Goal: Task Accomplishment & Management: Manage account settings

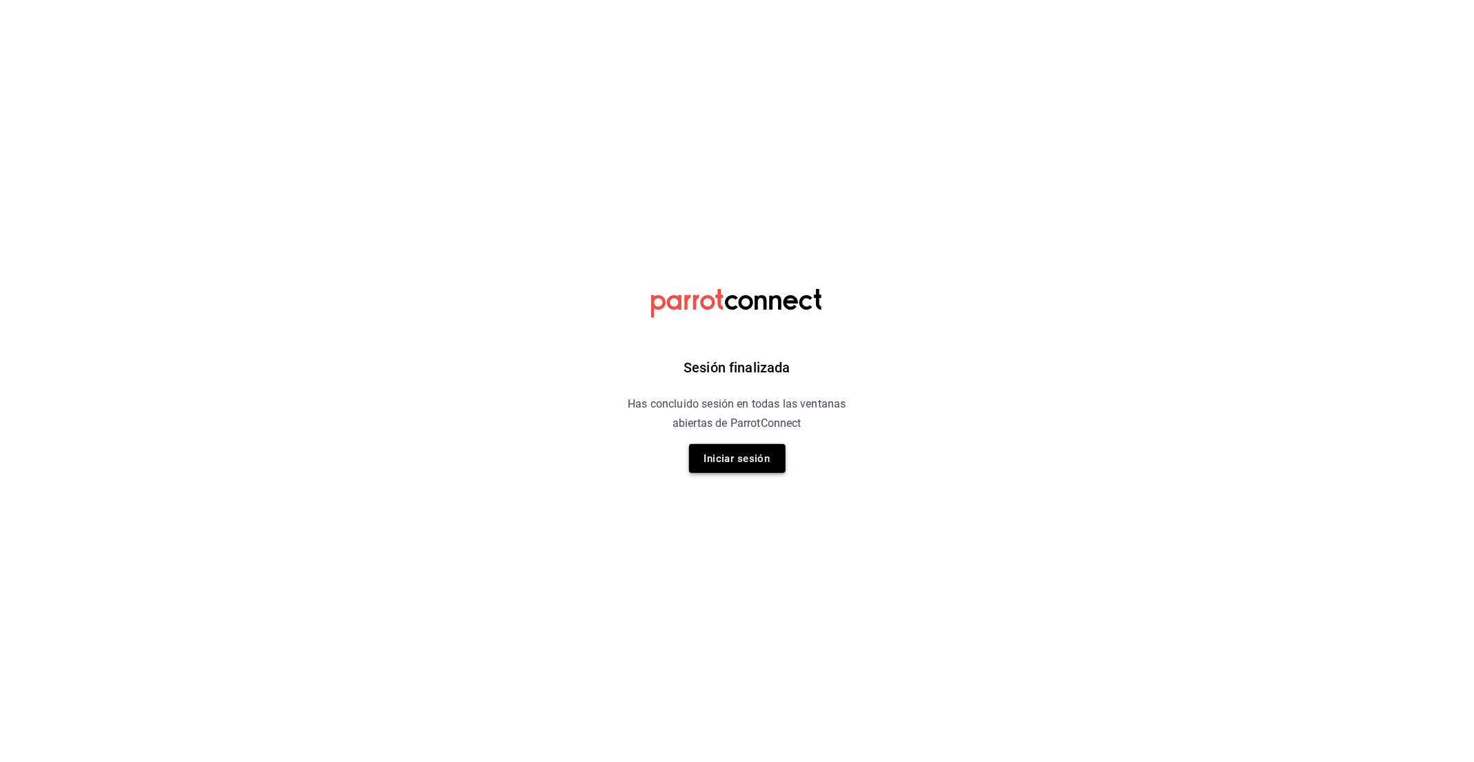
click at [742, 463] on button "Iniciar sesión" at bounding box center [737, 458] width 97 height 29
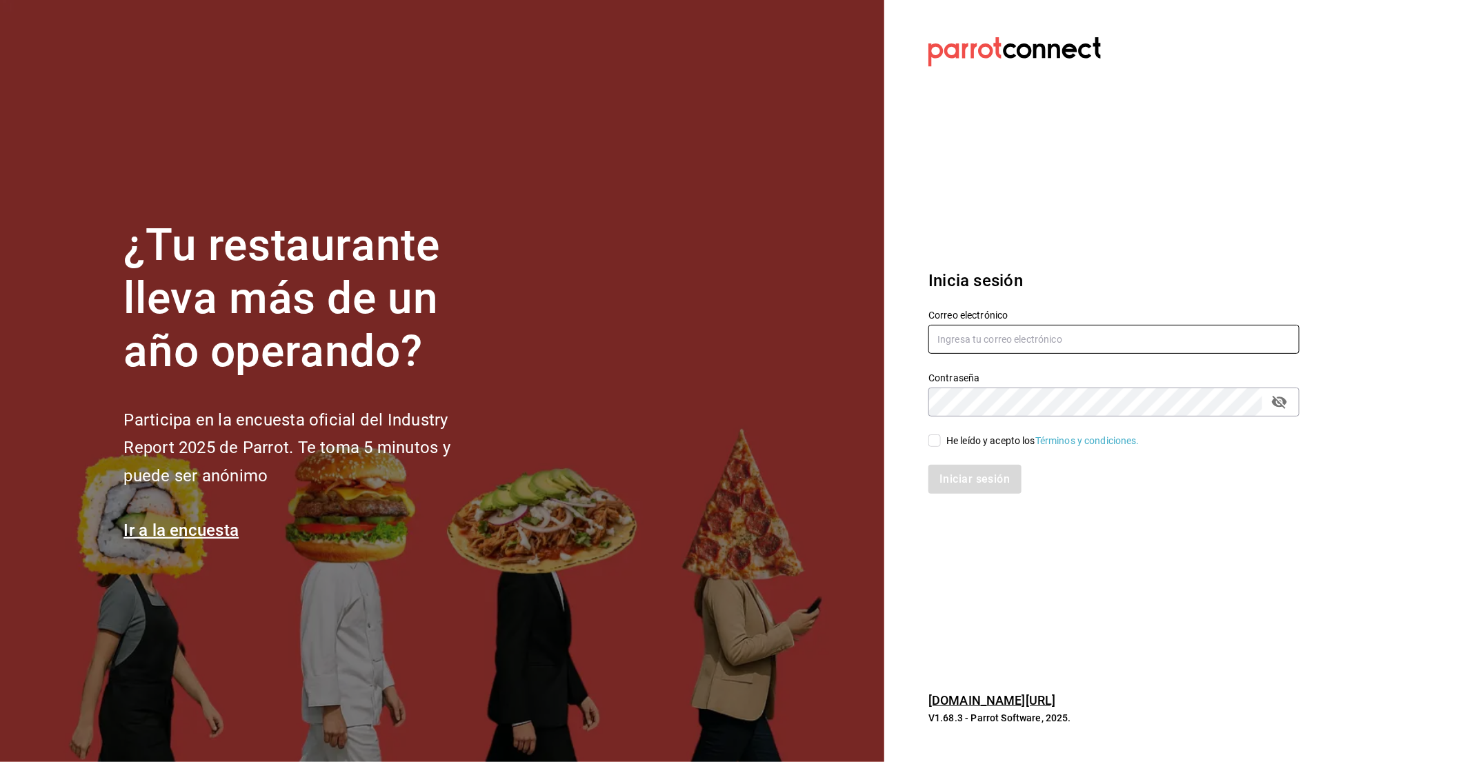
click at [974, 337] on input "text" at bounding box center [1114, 339] width 371 height 29
type input "[PERSON_NAME][EMAIL_ADDRESS][DOMAIN_NAME]"
click at [995, 435] on div "He leído y acepto los Términos y condiciones." at bounding box center [1042, 441] width 193 height 14
click at [941, 435] on input "He leído y acepto los Términos y condiciones." at bounding box center [935, 441] width 12 height 12
checkbox input "true"
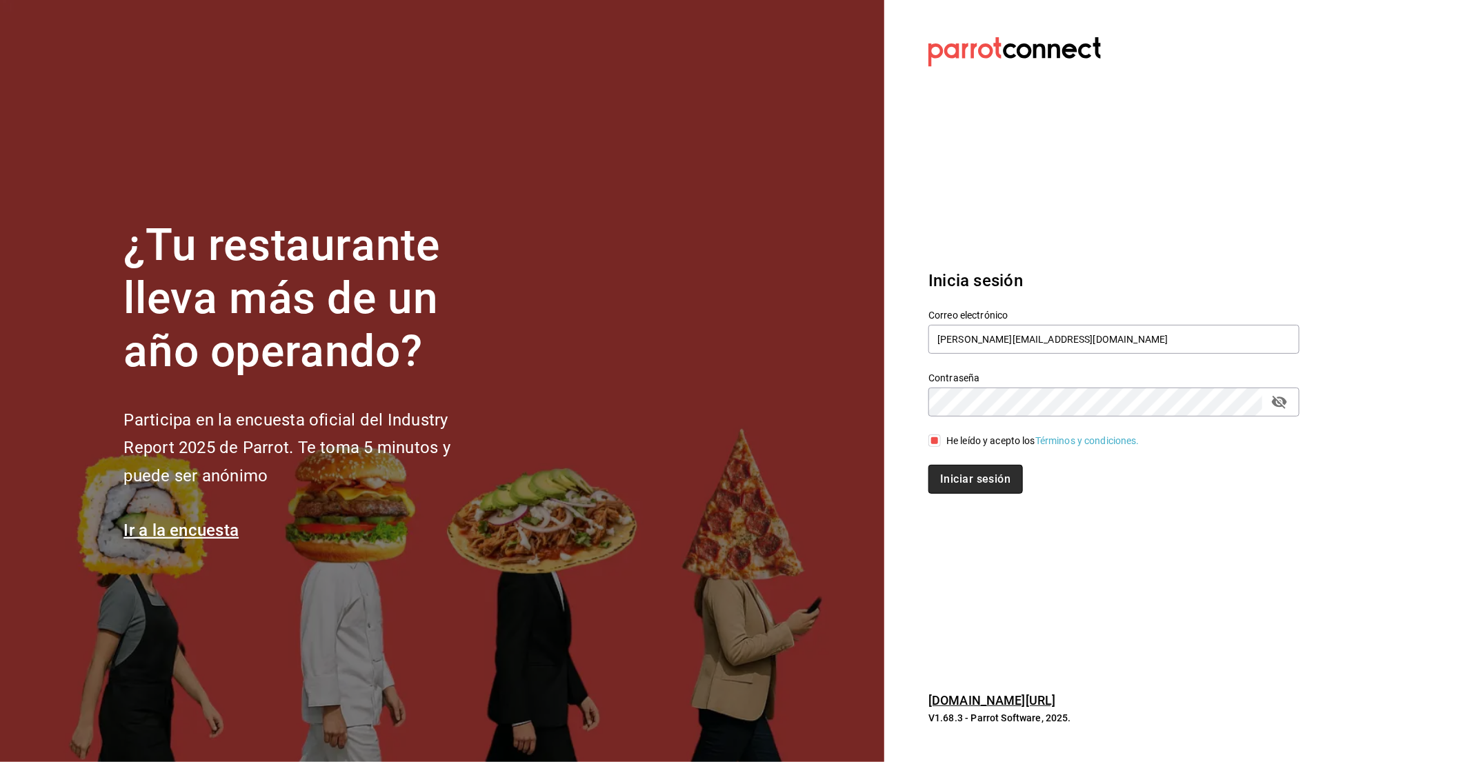
click at [984, 477] on button "Iniciar sesión" at bounding box center [976, 479] width 94 height 29
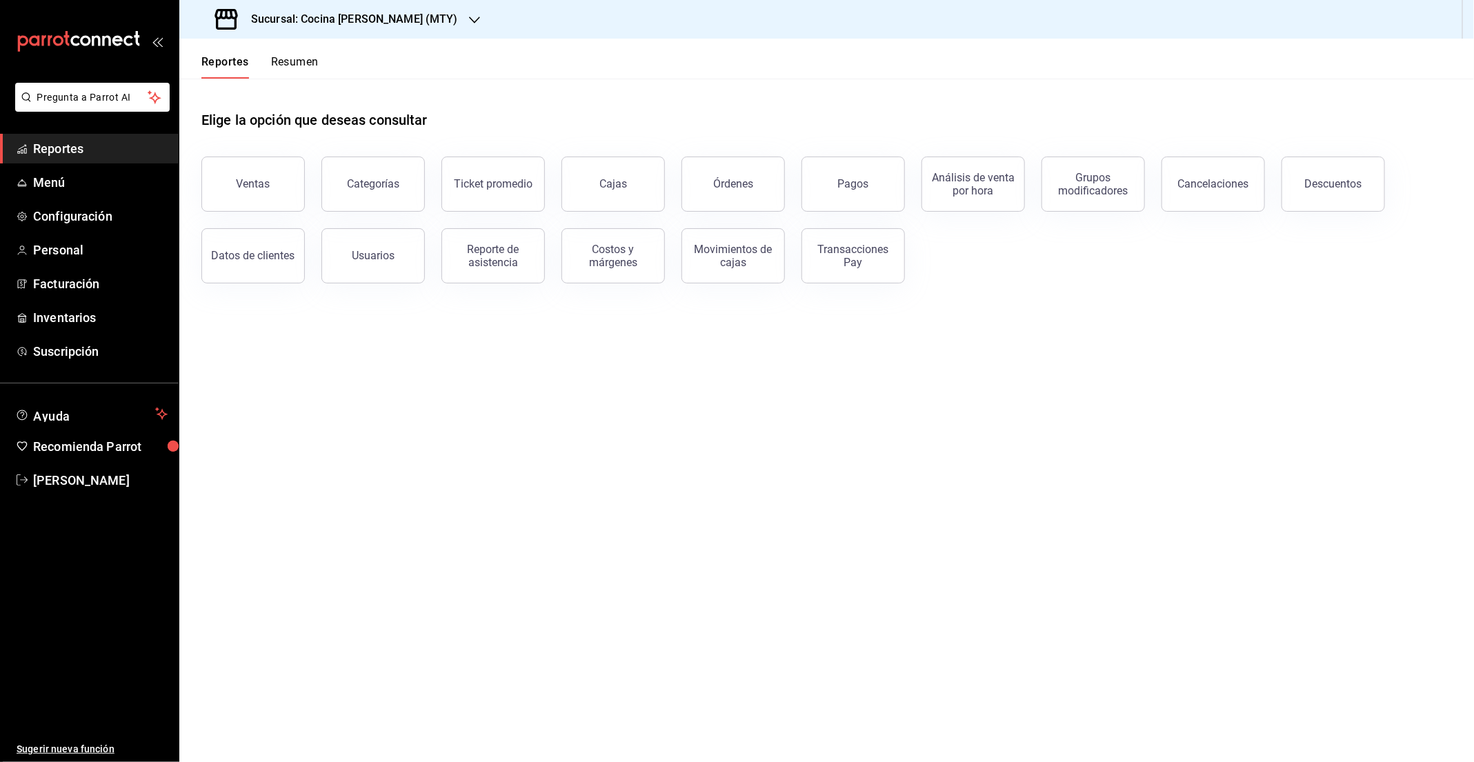
click at [279, 61] on button "Resumen" at bounding box center [295, 66] width 48 height 23
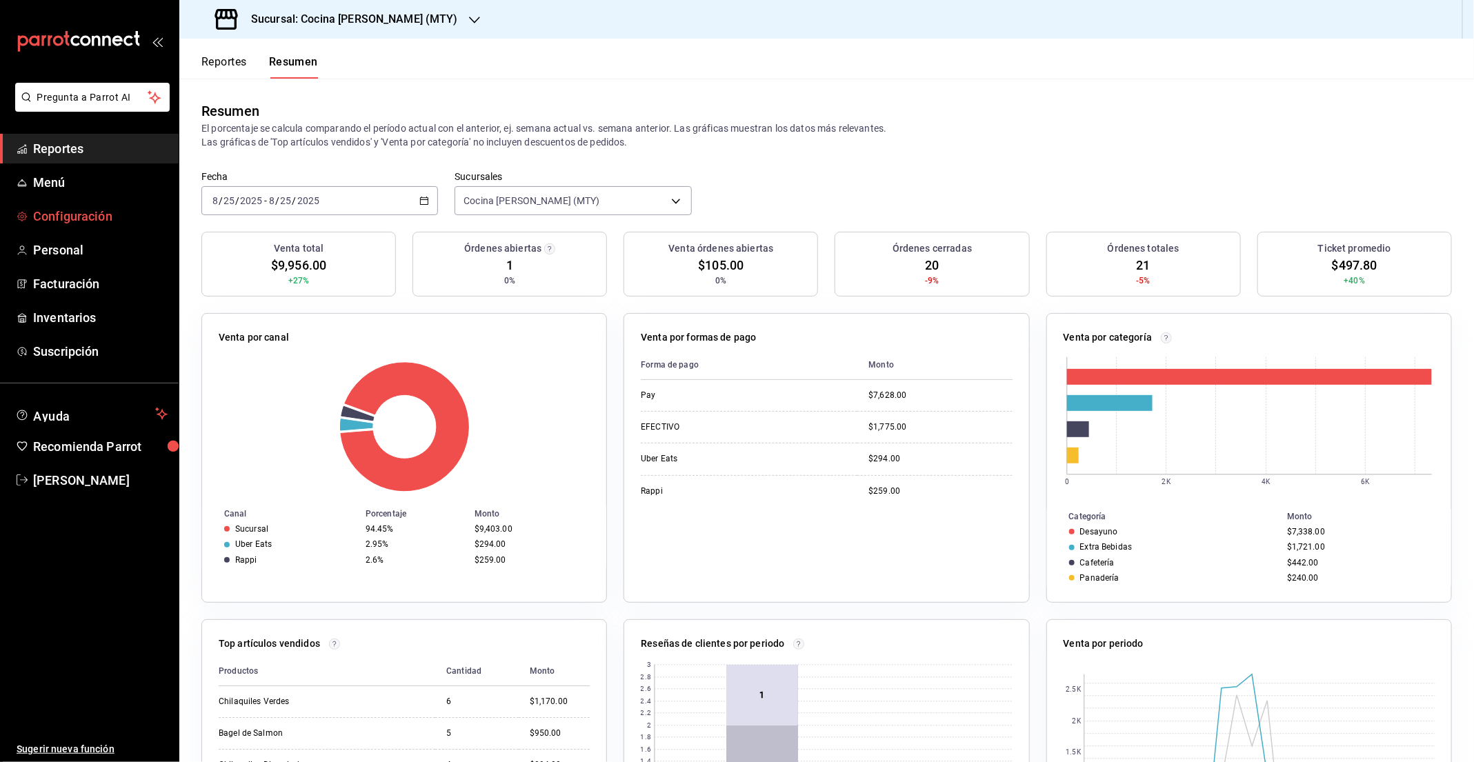
click at [70, 216] on span "Configuración" at bounding box center [100, 216] width 135 height 19
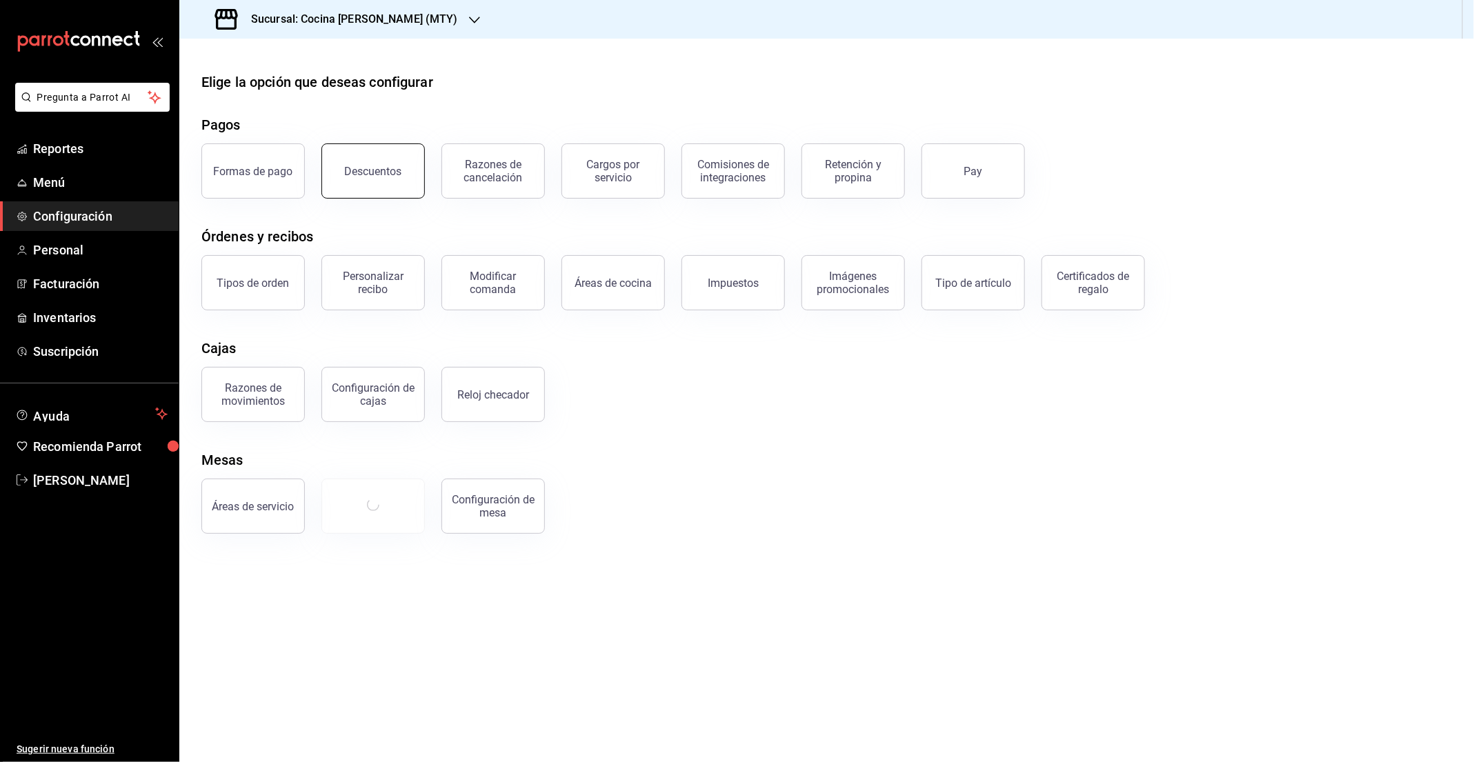
click at [373, 163] on button "Descuentos" at bounding box center [372, 170] width 103 height 55
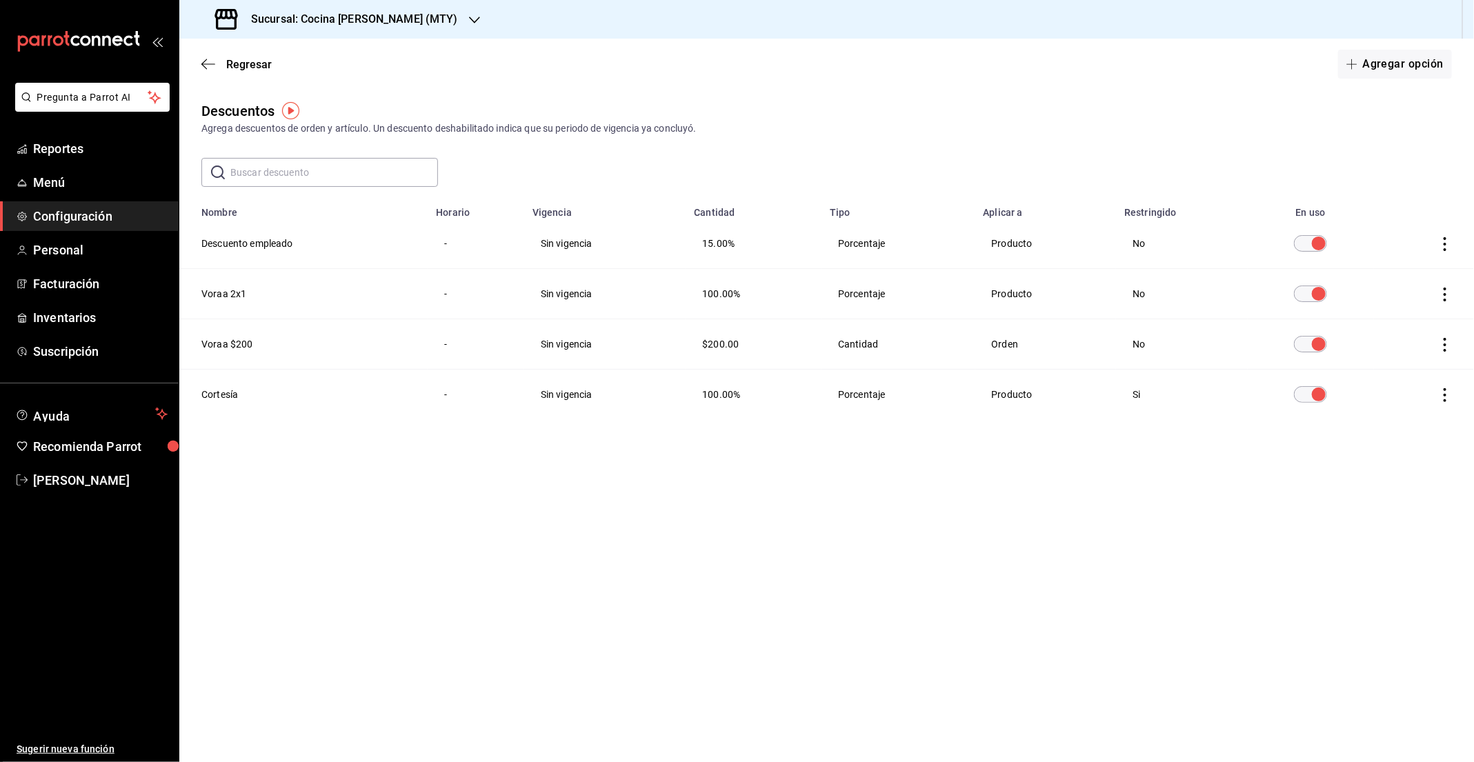
click at [373, 496] on main "Regresar Agregar opción Descuentos Agrega descuentos de orden y artículo. Un de…" at bounding box center [826, 401] width 1295 height 724
click at [1388, 59] on button "Agregar opción" at bounding box center [1395, 64] width 114 height 29
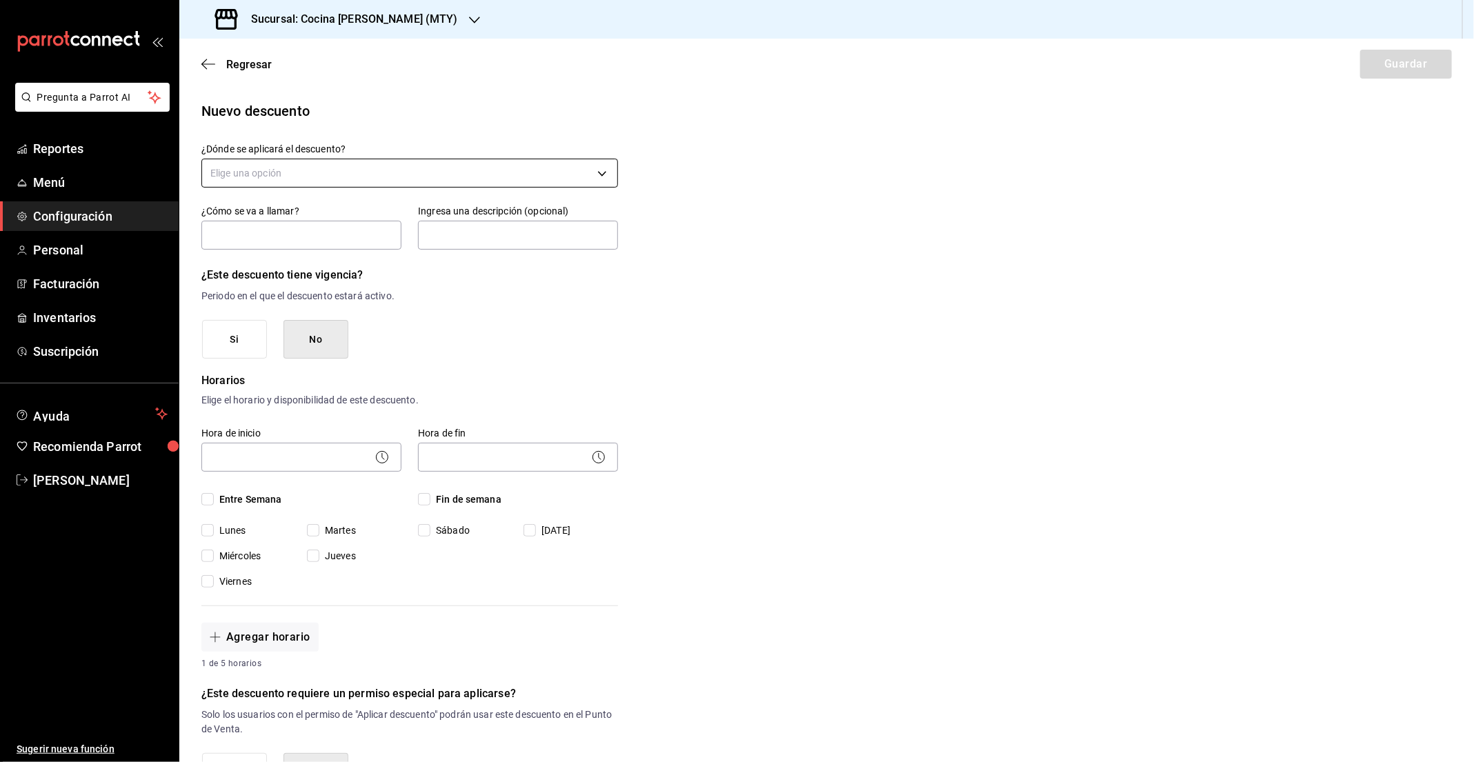
click at [308, 173] on body "Pregunta a Parrot AI Reportes Menú Configuración Personal Facturación Inventari…" at bounding box center [737, 381] width 1474 height 762
click at [275, 238] on li "Orden completa" at bounding box center [410, 239] width 416 height 23
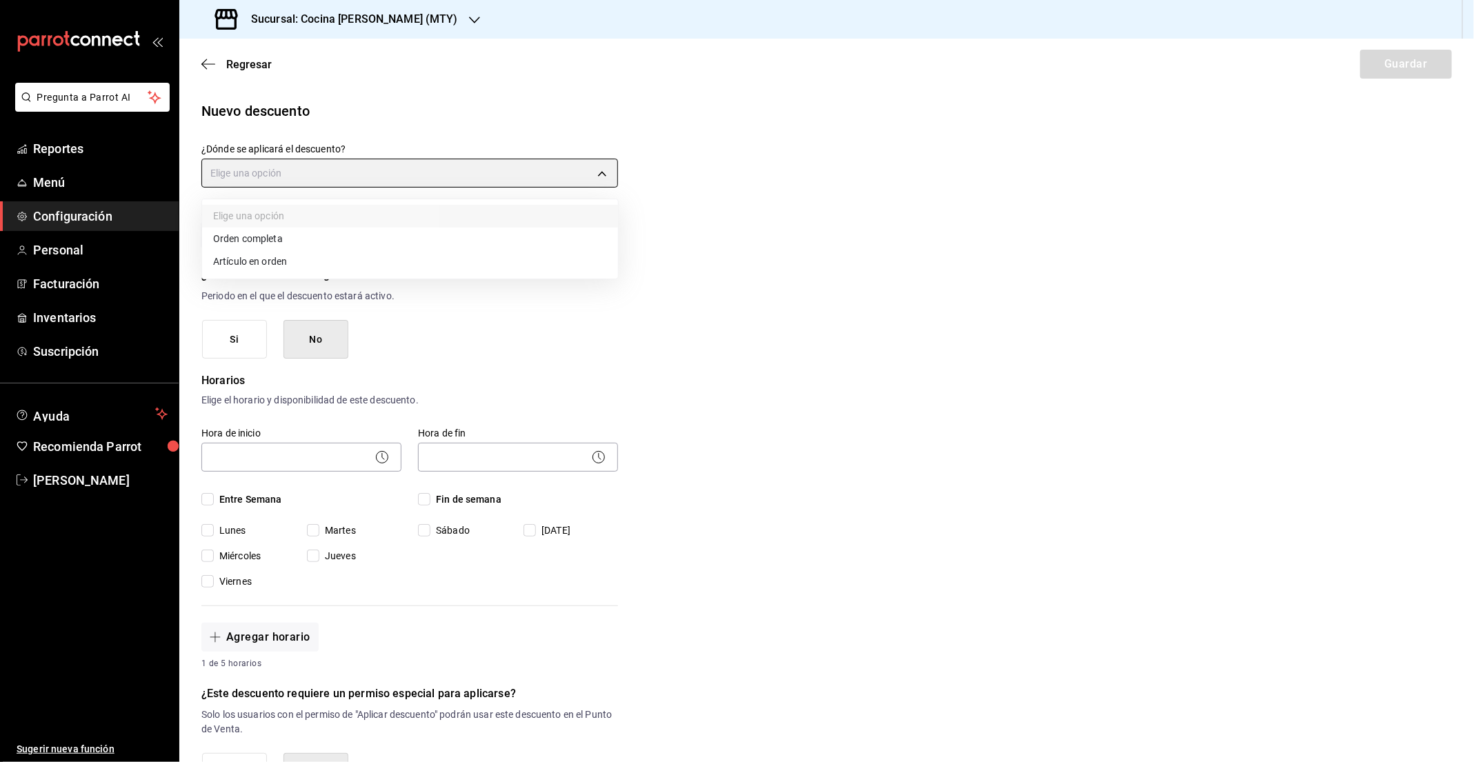
type input "ORDER"
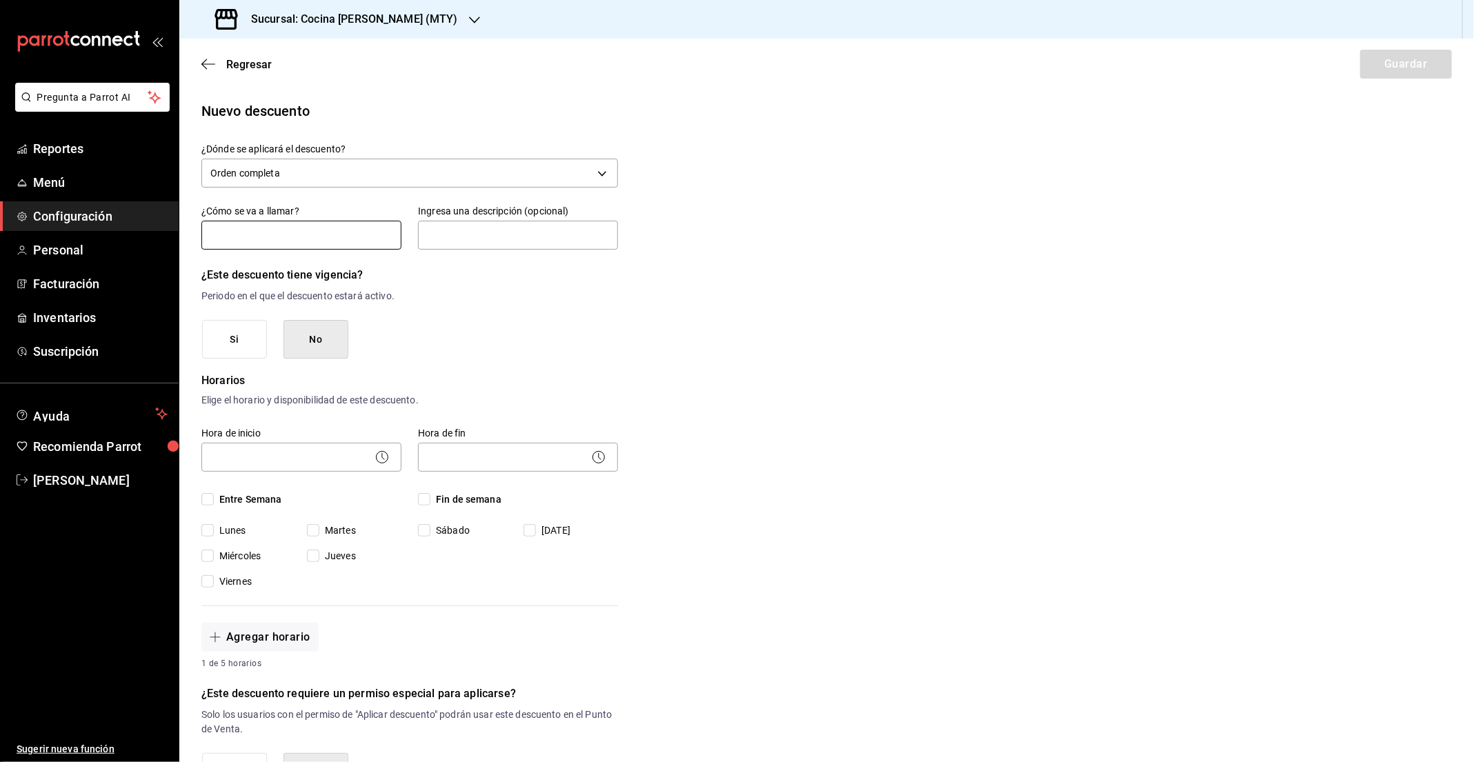
click at [290, 235] on input "text" at bounding box center [301, 235] width 200 height 29
type input "Descuento Lozart"
click at [455, 239] on input "text" at bounding box center [518, 235] width 200 height 29
type input "Solo para empleados de Lozart Tampiquito"
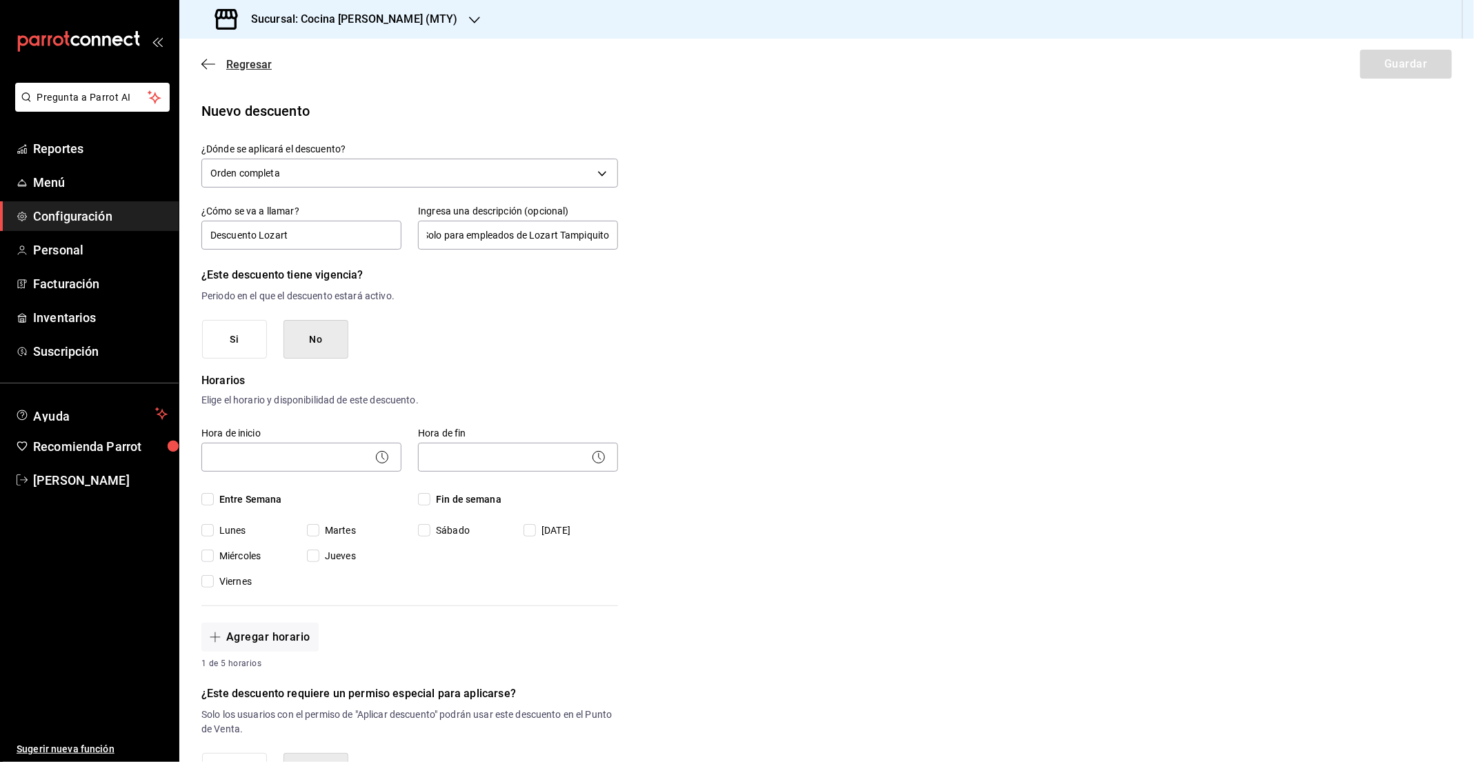
click at [206, 59] on icon "button" at bounding box center [204, 64] width 6 height 10
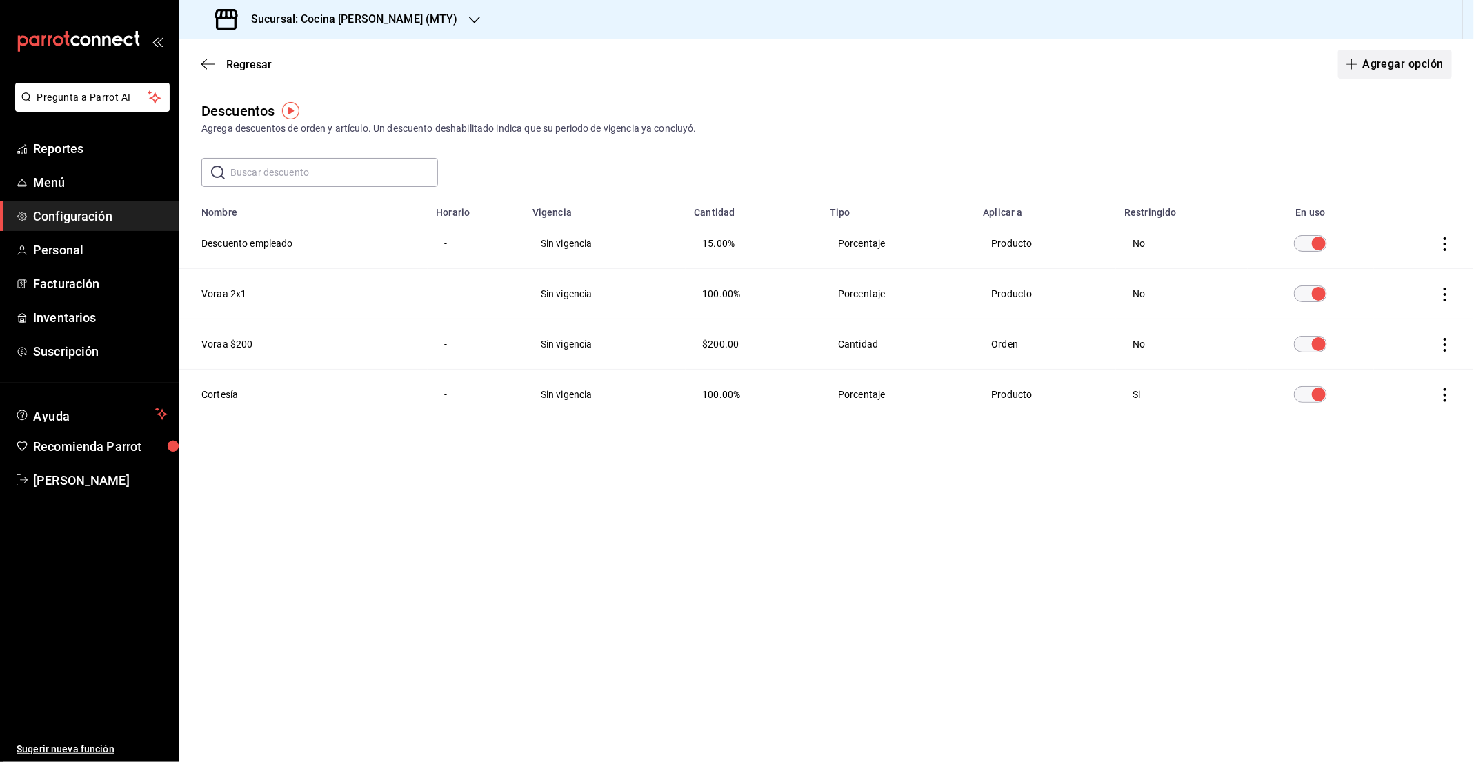
click at [1395, 67] on button "Agregar opción" at bounding box center [1395, 64] width 114 height 29
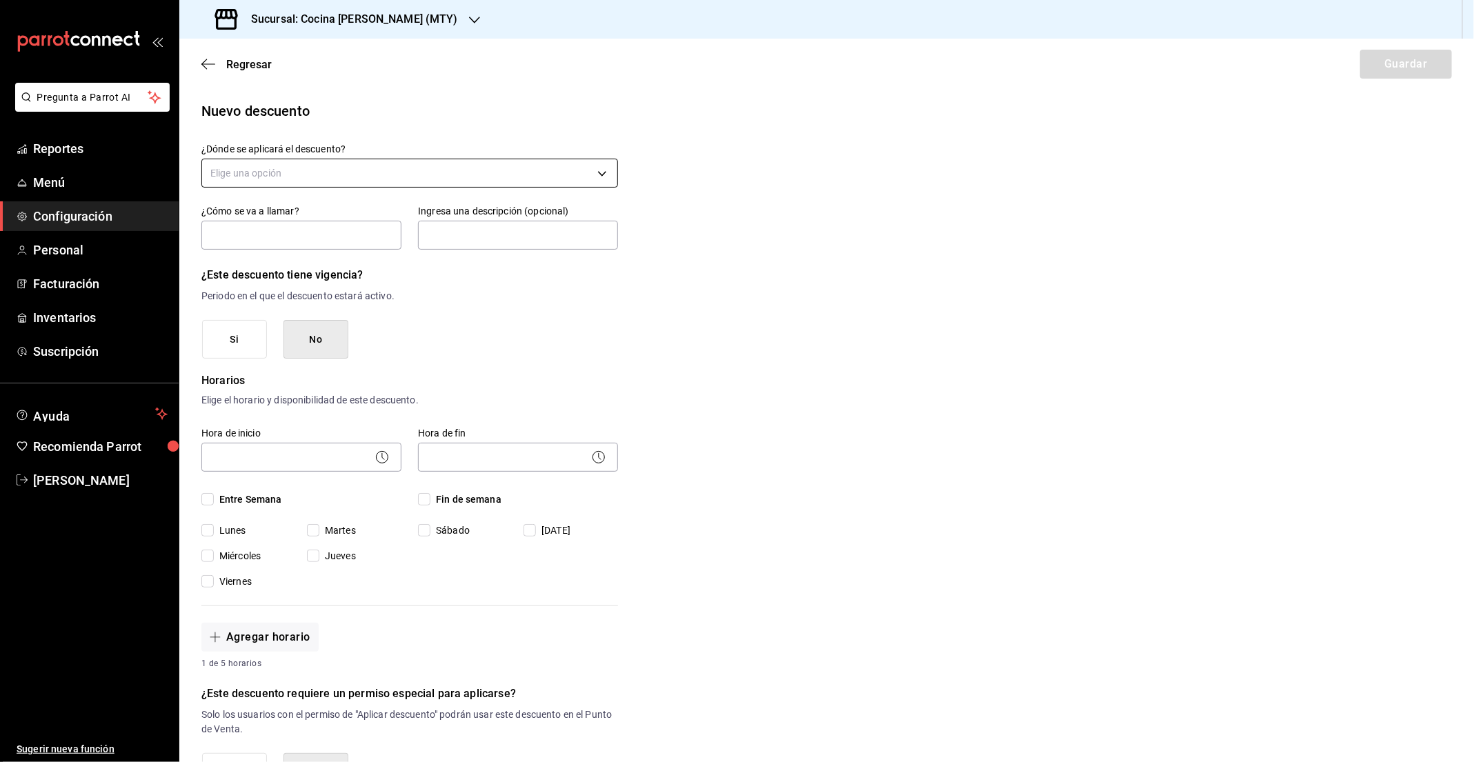
click at [279, 168] on body "Pregunta a Parrot AI Reportes Menú Configuración Personal Facturación Inventari…" at bounding box center [737, 381] width 1474 height 762
click at [266, 241] on li "Orden completa" at bounding box center [410, 239] width 416 height 23
type input "ORDER"
click at [280, 242] on input "text" at bounding box center [301, 235] width 200 height 29
type input "Descuento Lozart"
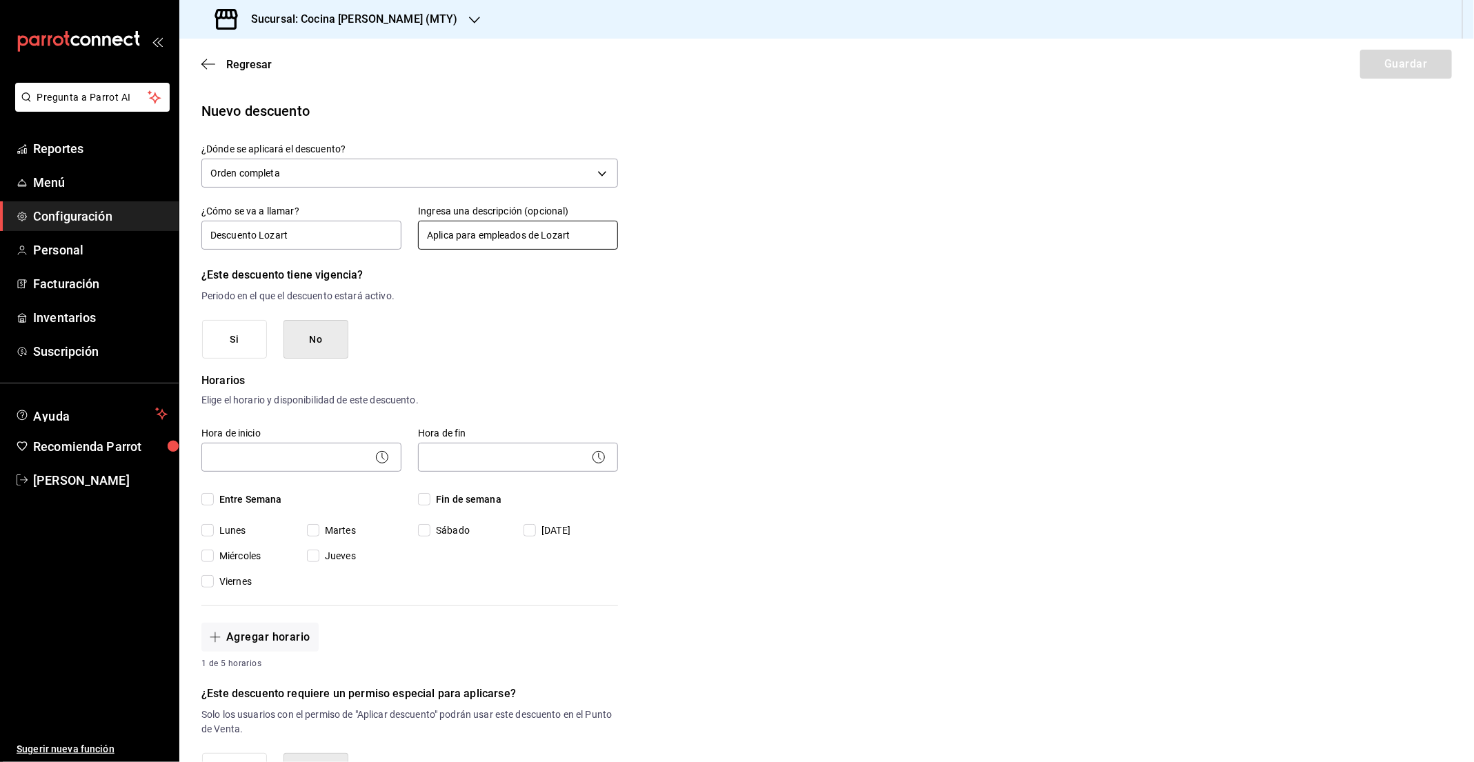
type input "Aplica para empleados de Lozart"
click at [319, 339] on button "No" at bounding box center [316, 339] width 65 height 39
click at [243, 336] on button "Si" at bounding box center [234, 339] width 65 height 39
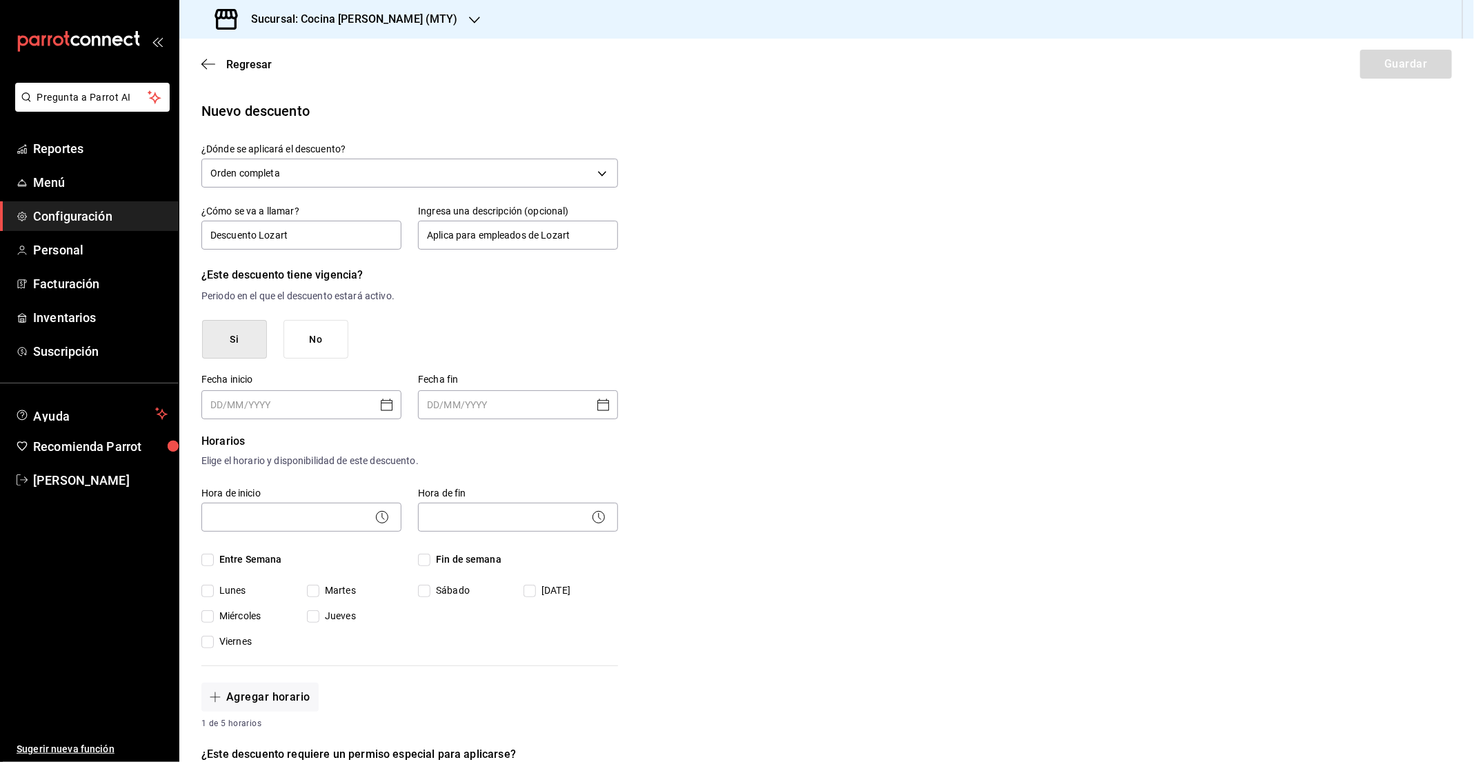
click at [312, 332] on button "No" at bounding box center [316, 339] width 65 height 39
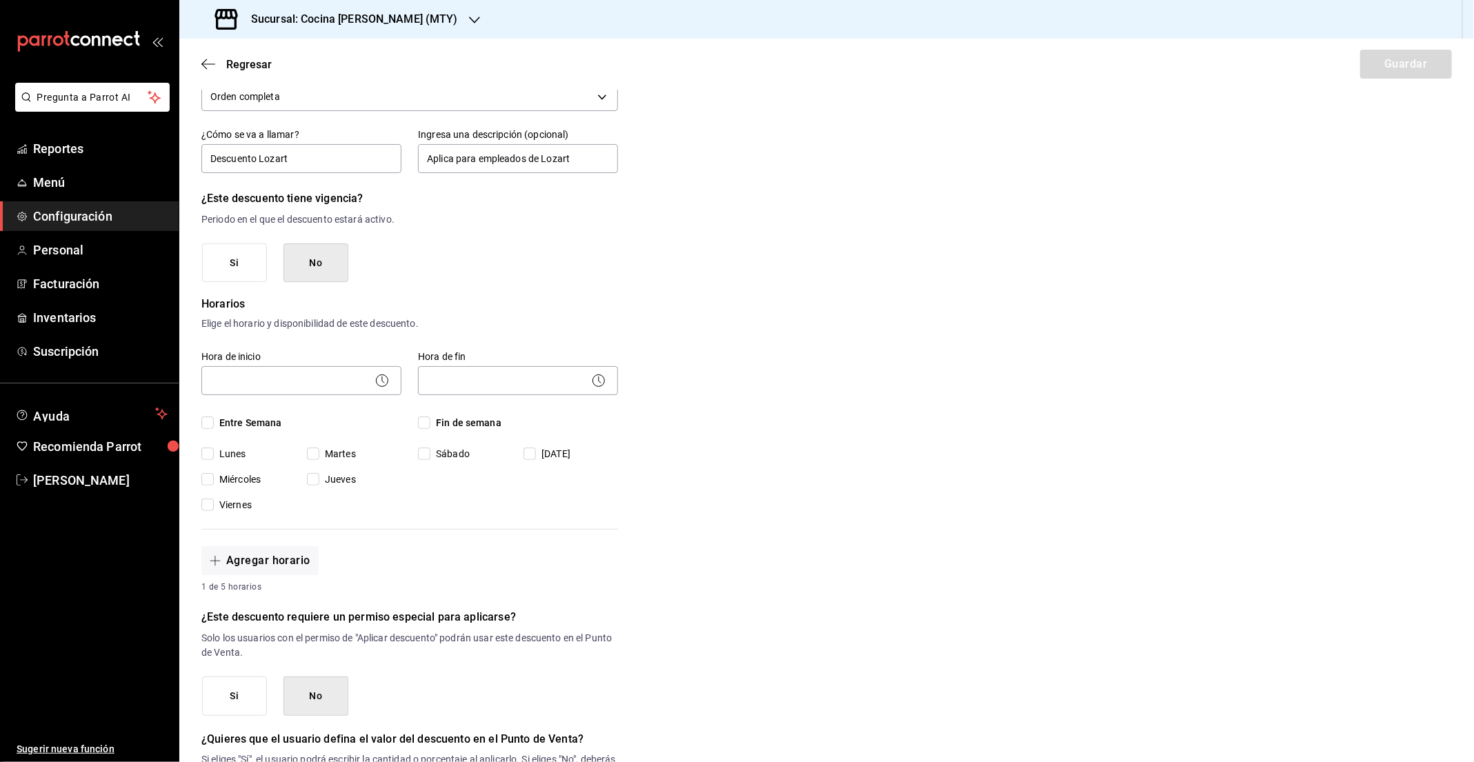
scroll to position [100, 0]
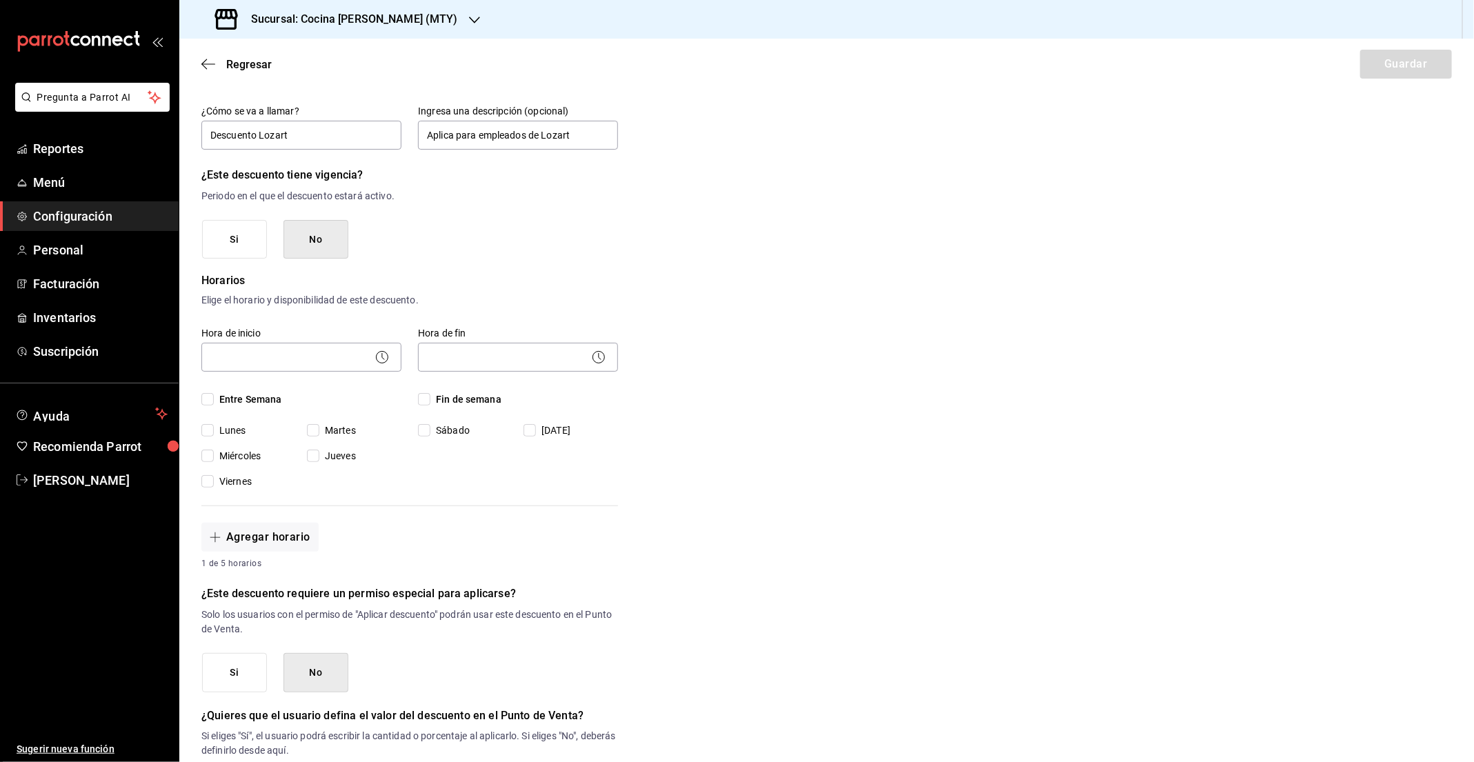
click at [385, 354] on icon at bounding box center [382, 357] width 17 height 17
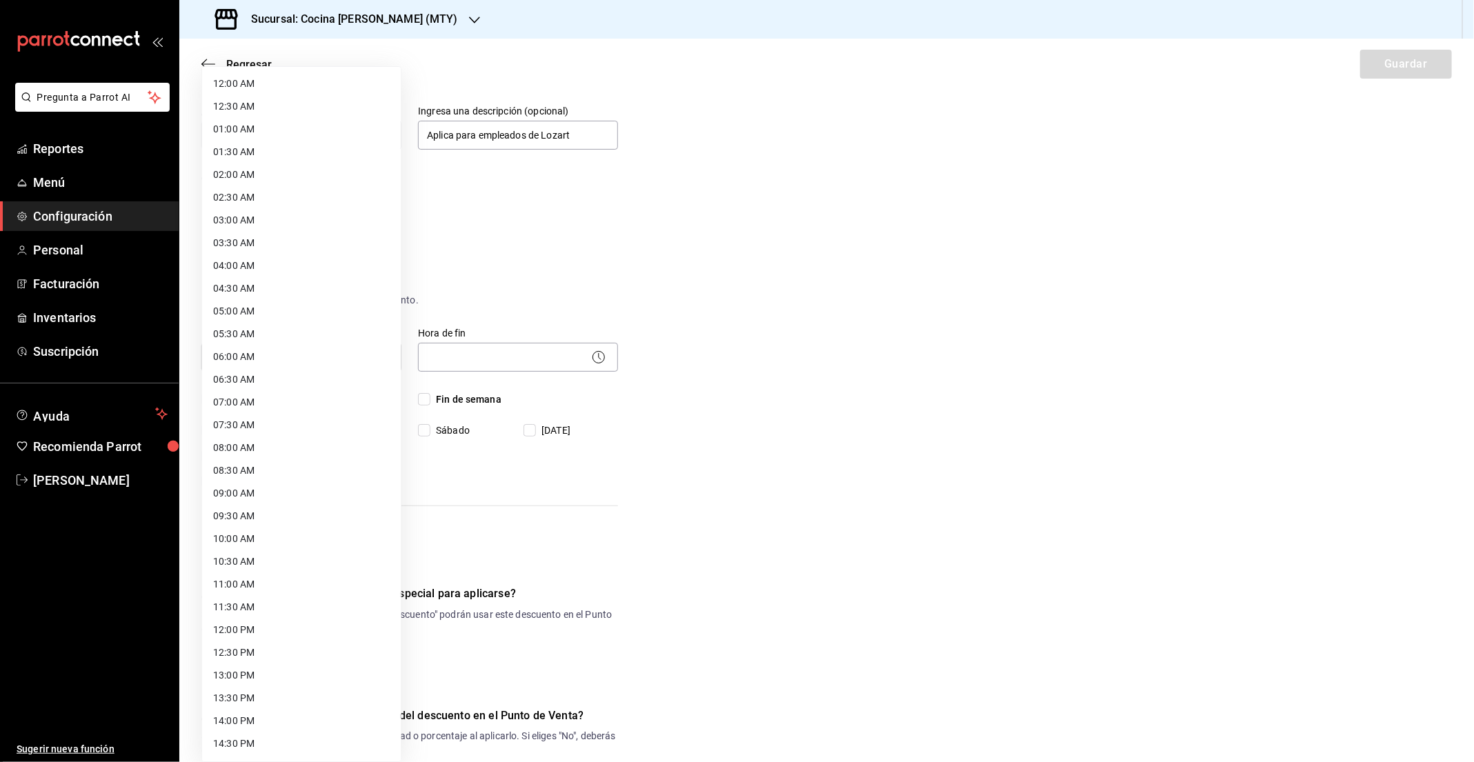
click at [349, 356] on body "Pregunta a Parrot AI Reportes Menú Configuración Personal Facturación Inventari…" at bounding box center [737, 381] width 1474 height 762
click at [281, 413] on li "09:00 AM" at bounding box center [301, 414] width 199 height 23
type input "09:00"
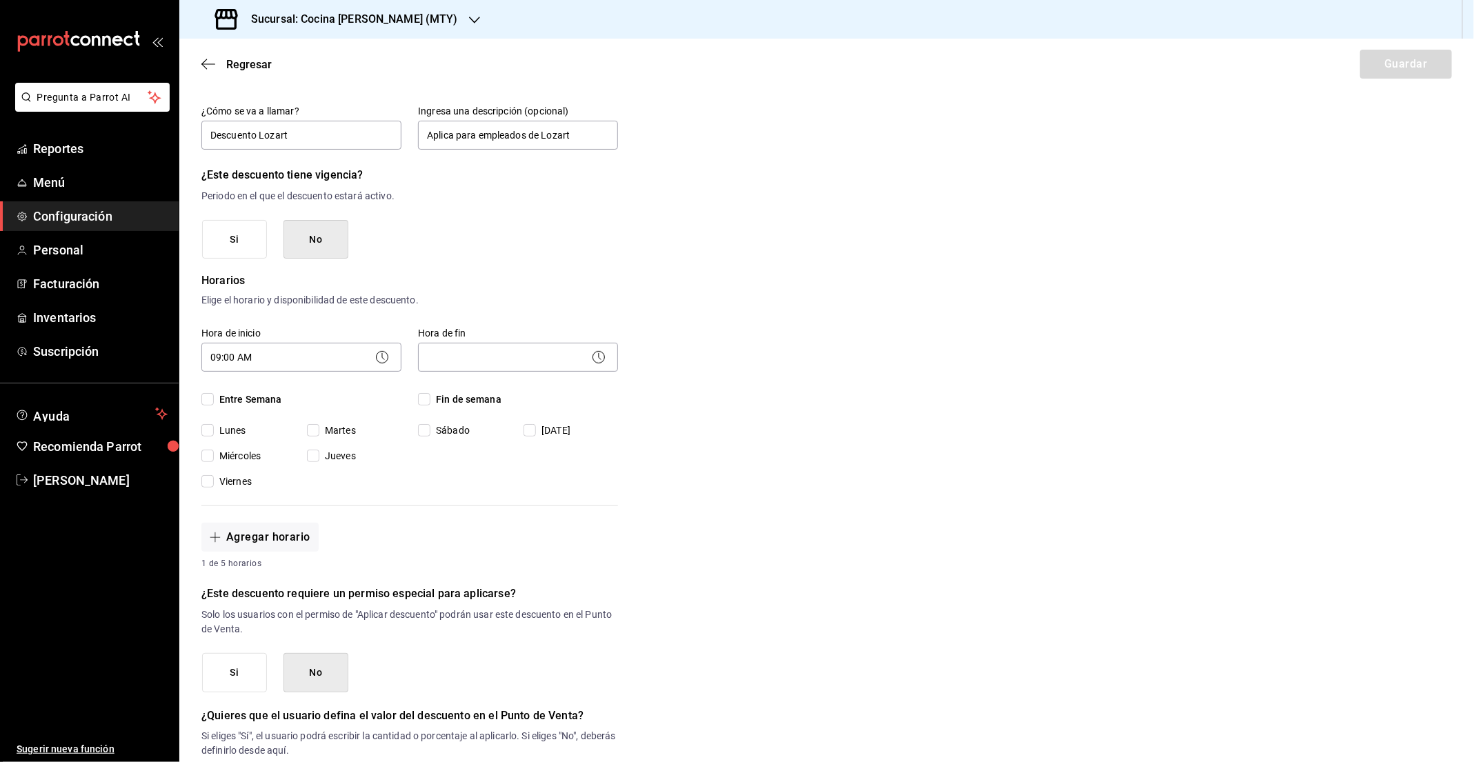
click at [597, 354] on icon at bounding box center [598, 357] width 17 height 17
click at [601, 359] on icon at bounding box center [598, 357] width 17 height 17
click at [550, 359] on body "Pregunta a Parrot AI Reportes Menú Configuración Personal Facturación Inventari…" at bounding box center [737, 381] width 1474 height 762
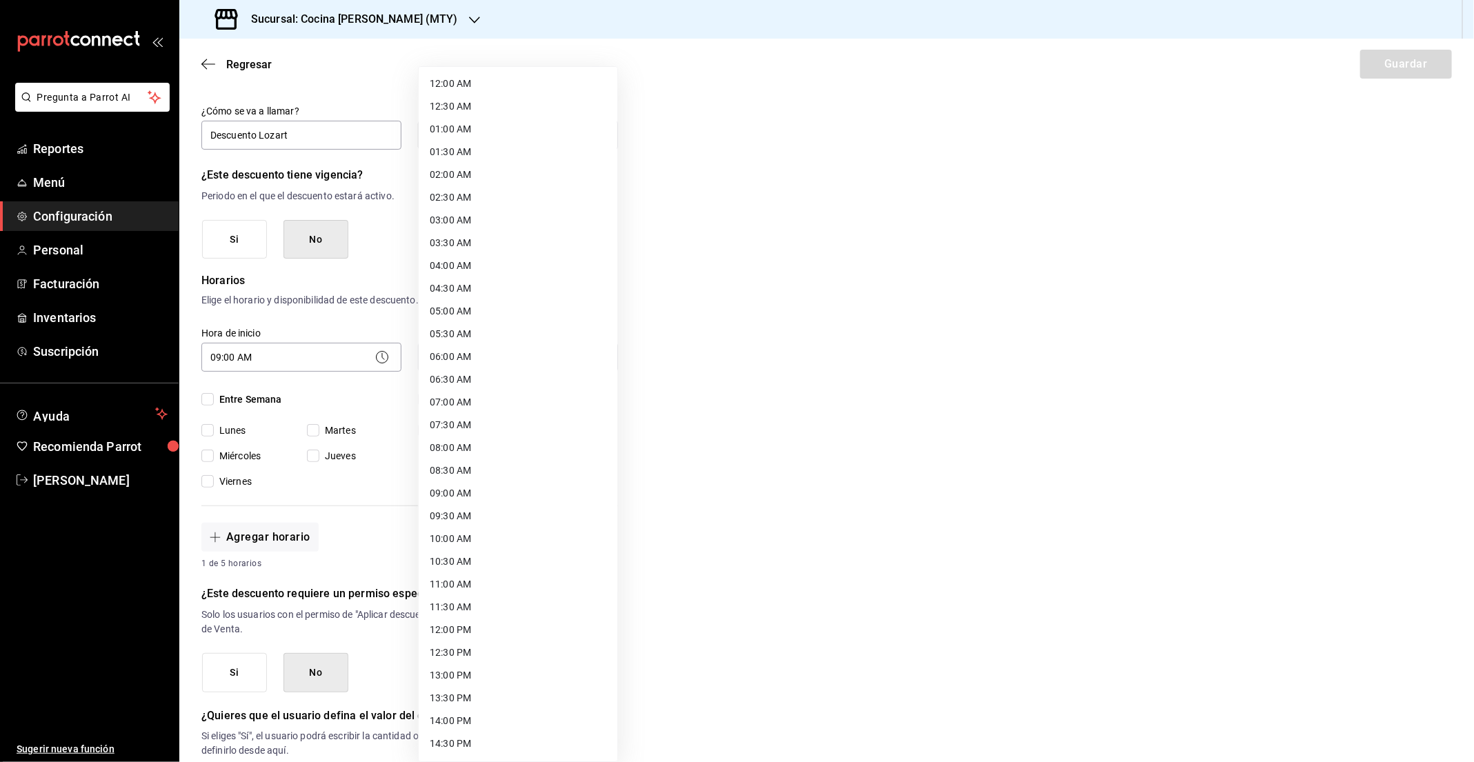
scroll to position [431, 0]
click at [502, 515] on li "19:00 PM" at bounding box center [518, 517] width 199 height 23
type input "19:00"
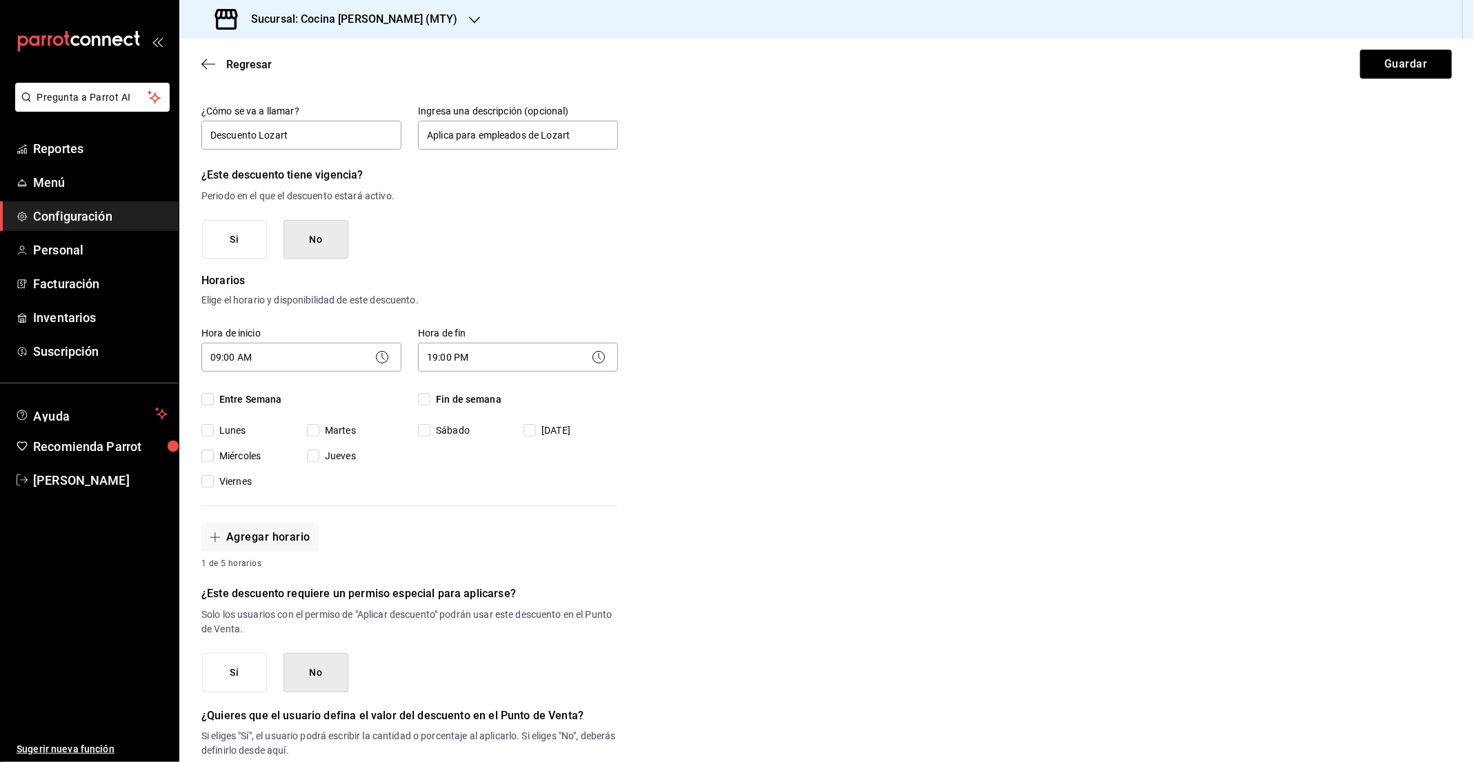
click at [207, 401] on input "Entre Semana" at bounding box center [207, 399] width 12 height 12
checkbox input "true"
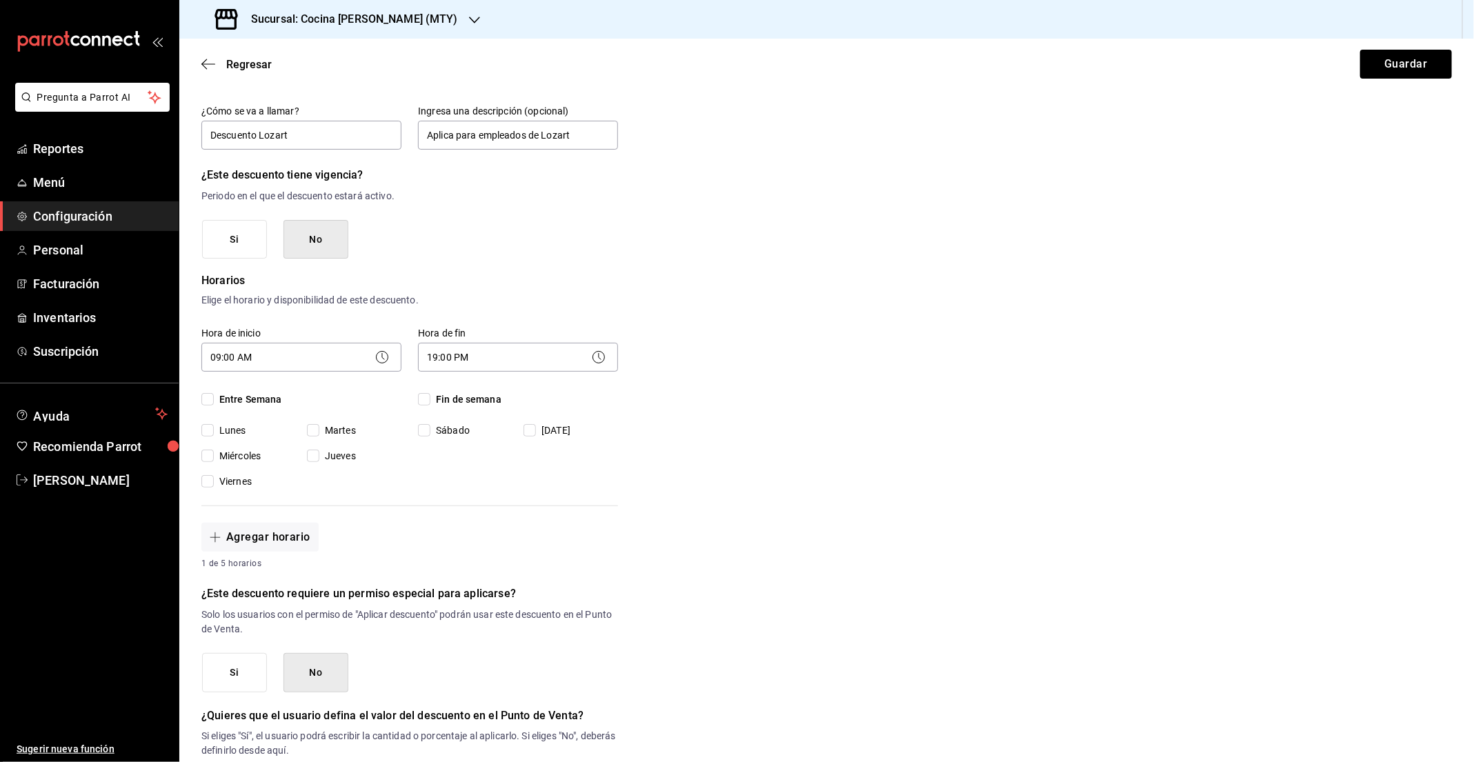
checkbox input "true"
click at [430, 395] on input "Fin de semana" at bounding box center [424, 399] width 12 height 12
checkbox input "true"
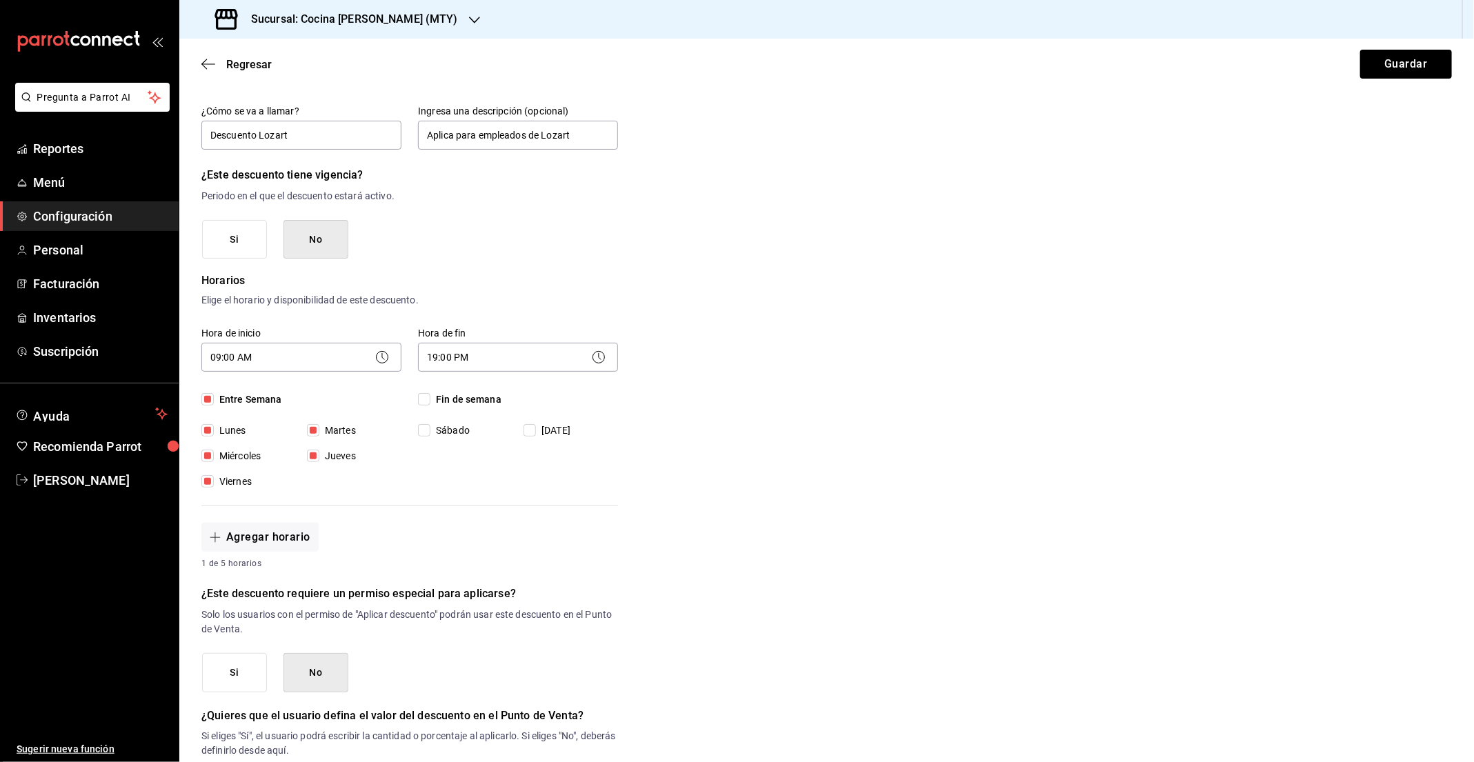
checkbox input "true"
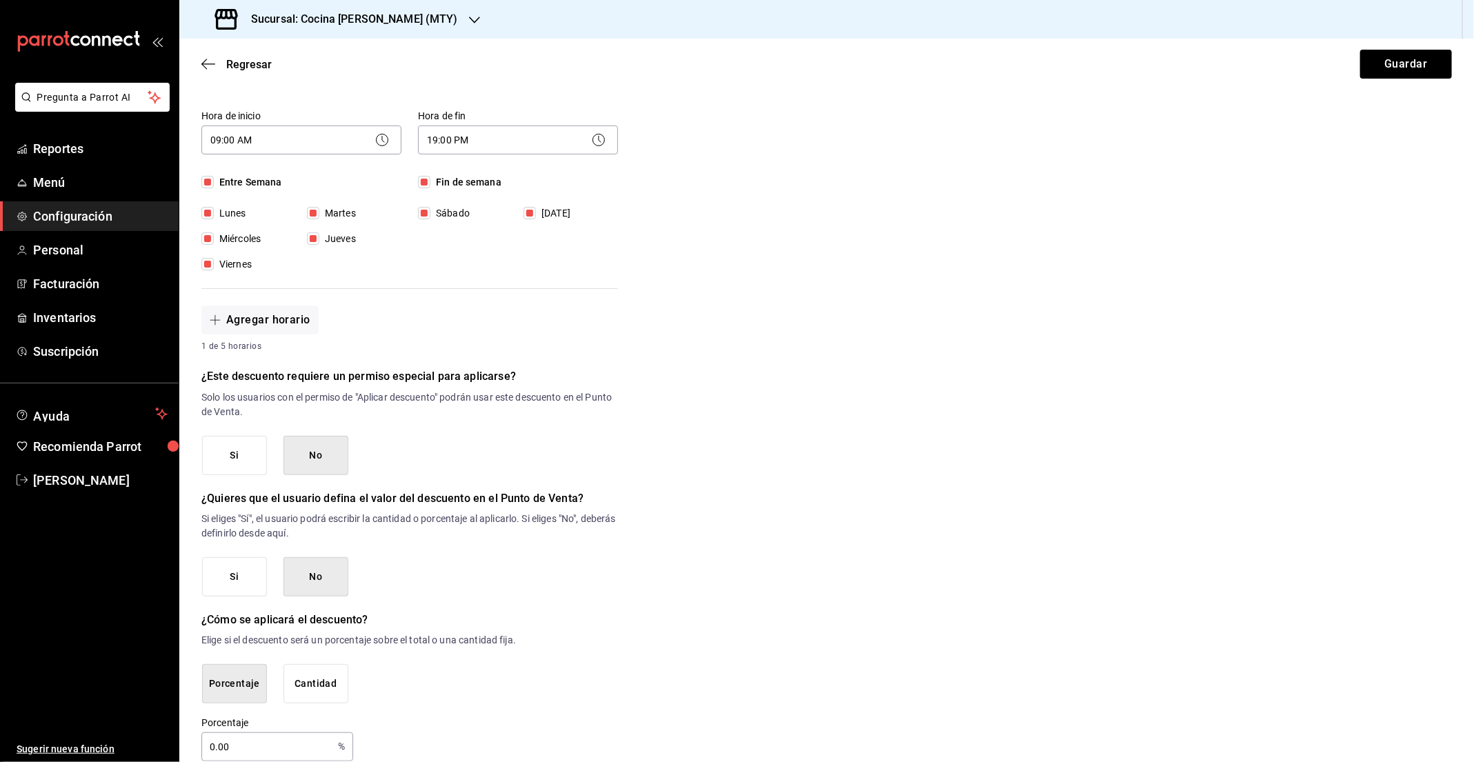
scroll to position [336, 0]
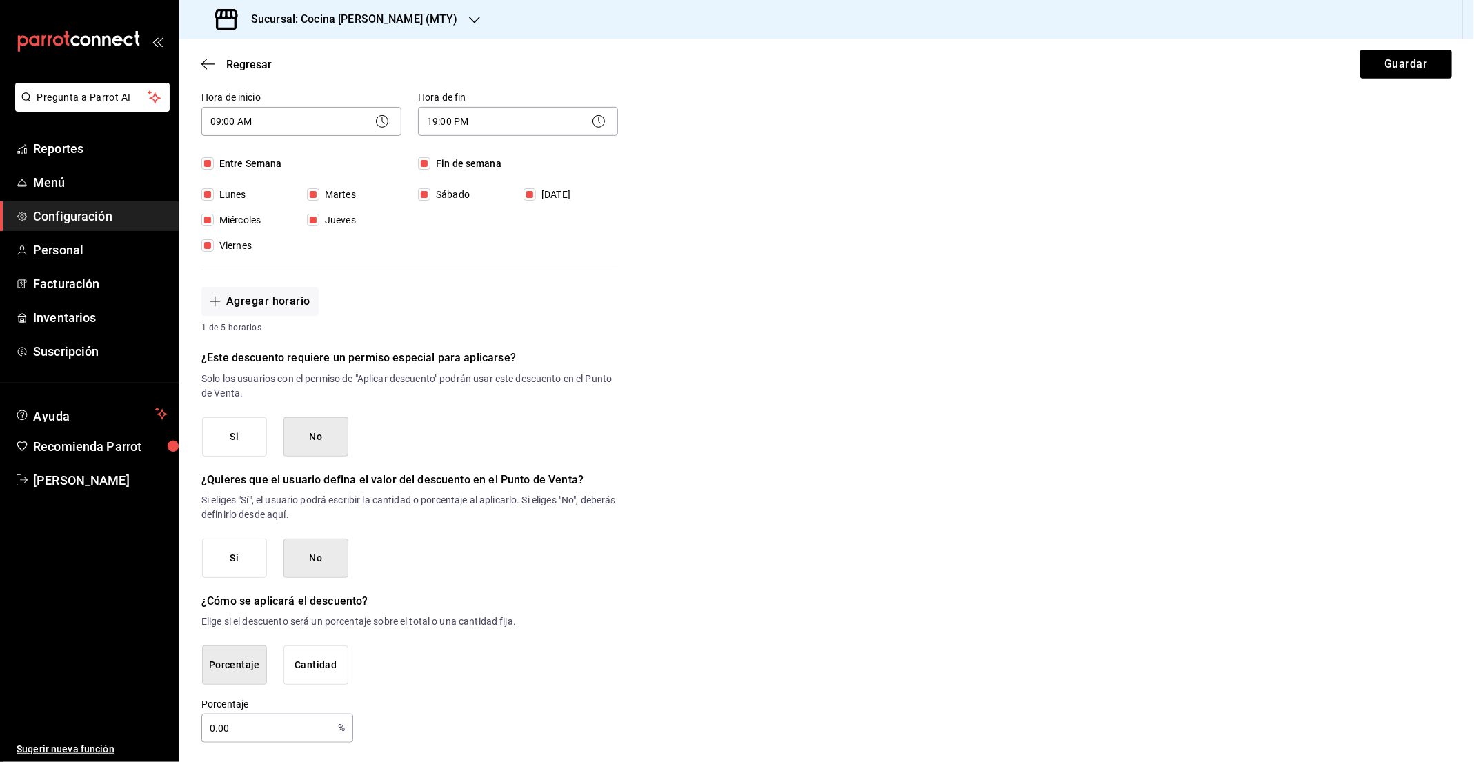
click at [217, 561] on button "Si" at bounding box center [234, 558] width 65 height 39
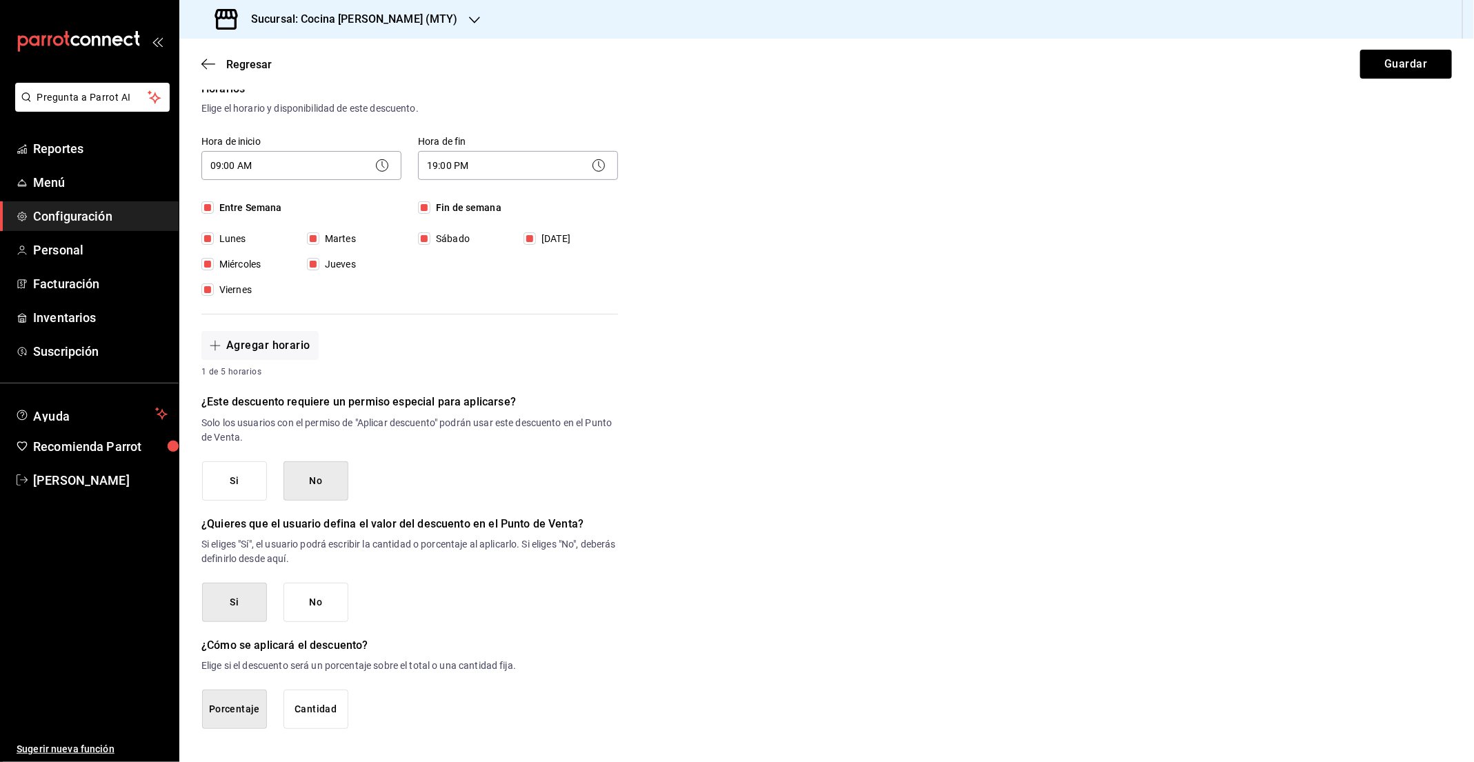
click at [304, 593] on button "No" at bounding box center [316, 602] width 65 height 39
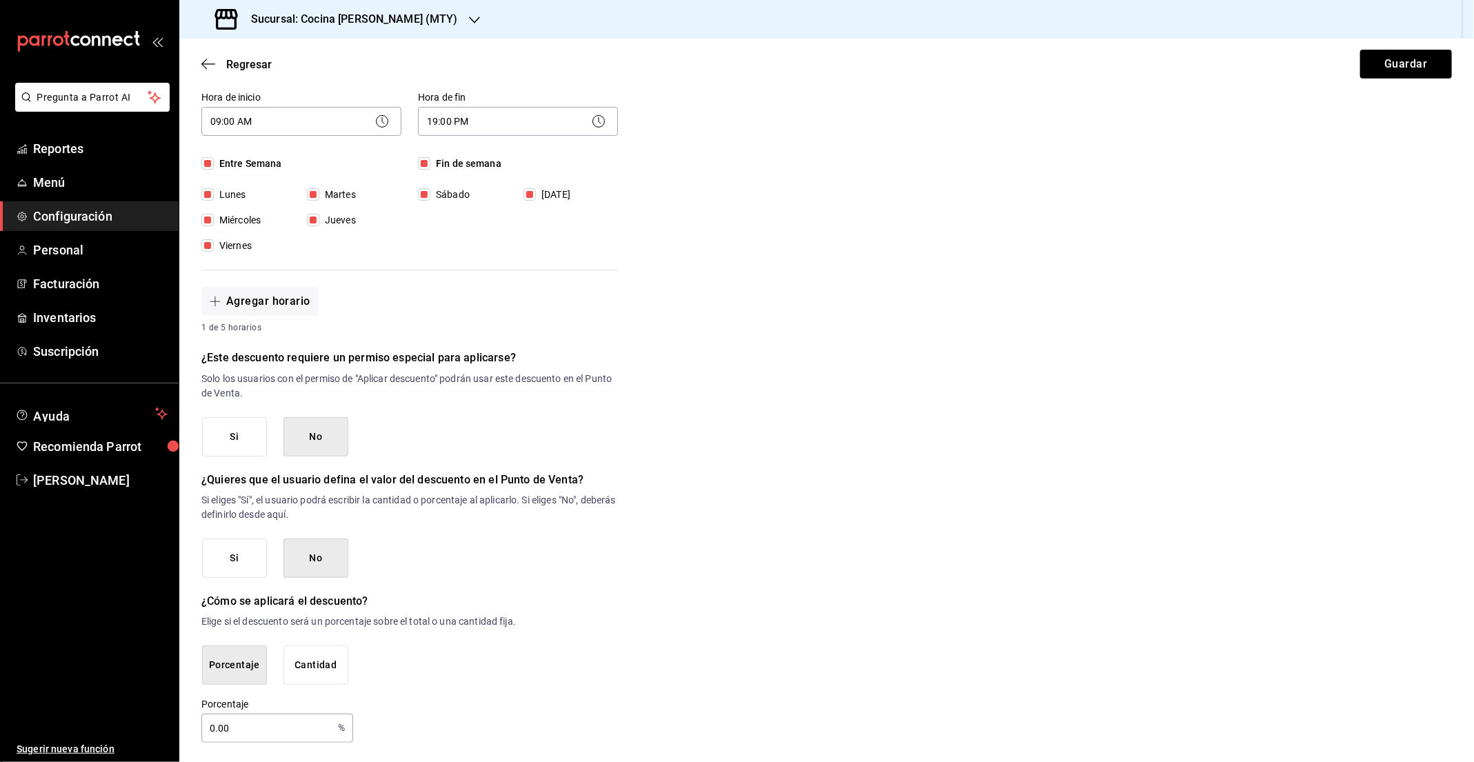
click at [262, 723] on input "0.00" at bounding box center [266, 729] width 131 height 28
type input "15"
click at [462, 679] on div "Porcentaje Cantidad" at bounding box center [410, 665] width 417 height 39
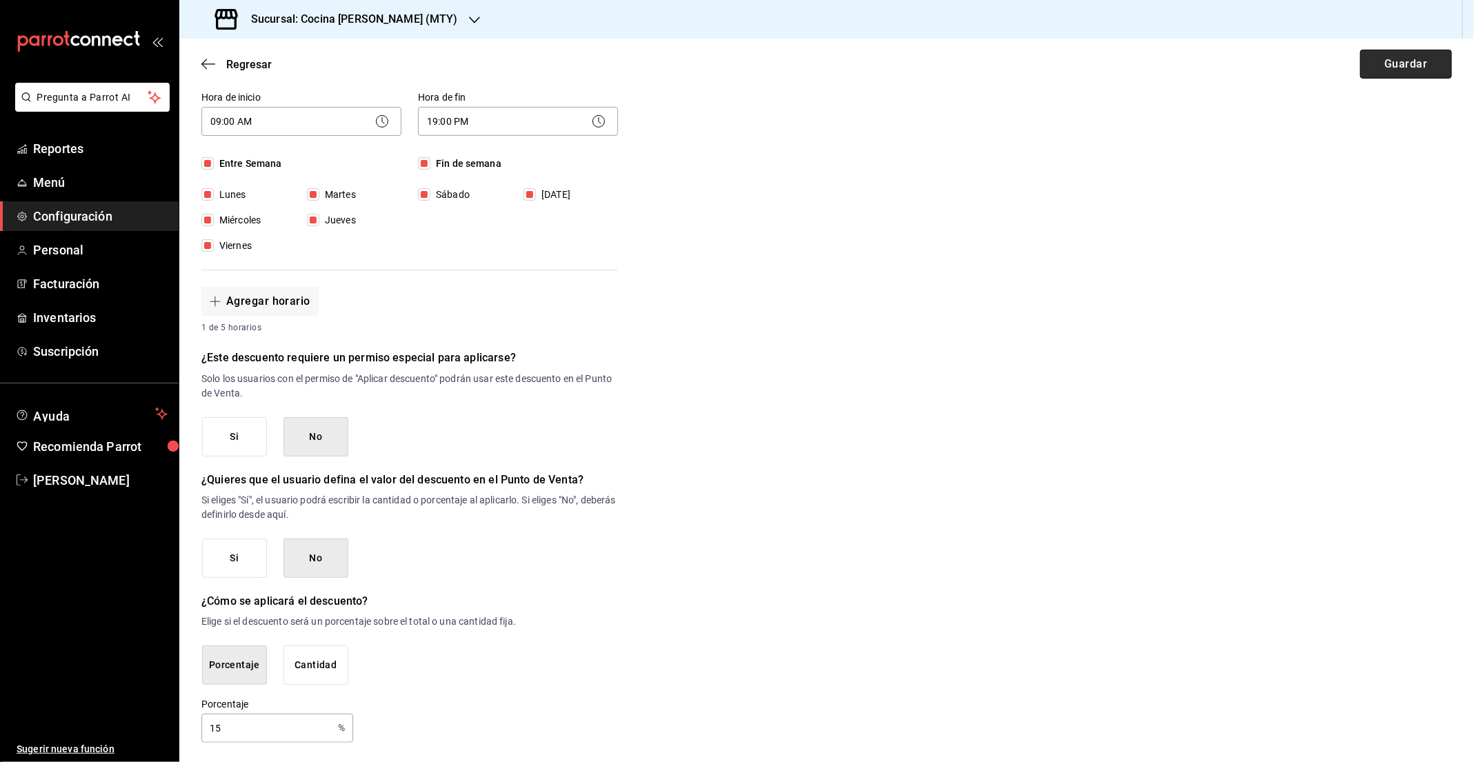
click at [1434, 57] on button "Guardar" at bounding box center [1406, 64] width 92 height 29
